Goal: Check status: Check status

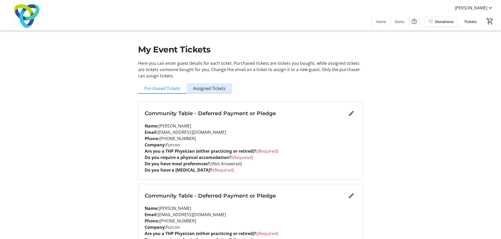
click at [213, 93] on span "Assigned Tickets" at bounding box center [209, 88] width 33 height 11
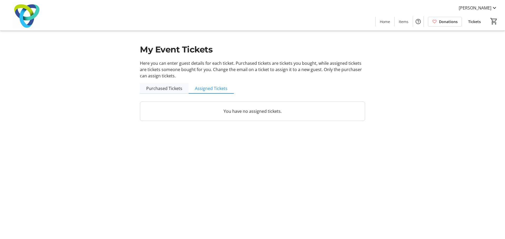
click at [179, 87] on span "Purchased Tickets" at bounding box center [164, 88] width 36 height 4
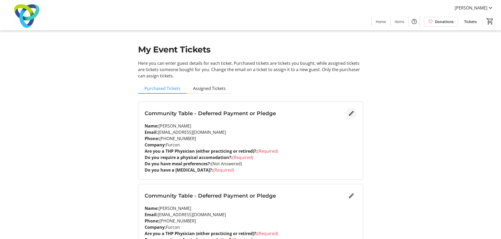
click at [353, 112] on mat-icon "Edit" at bounding box center [351, 113] width 6 height 6
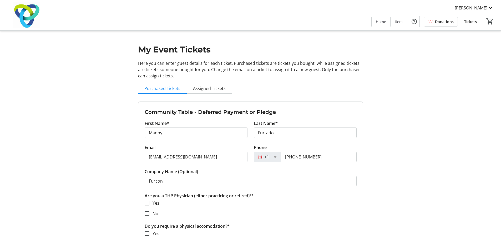
click at [202, 84] on span "Assigned Tickets" at bounding box center [209, 88] width 33 height 11
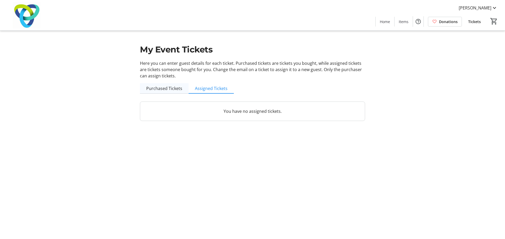
click at [174, 87] on span "Purchased Tickets" at bounding box center [164, 88] width 36 height 4
